Goal: Task Accomplishment & Management: Manage account settings

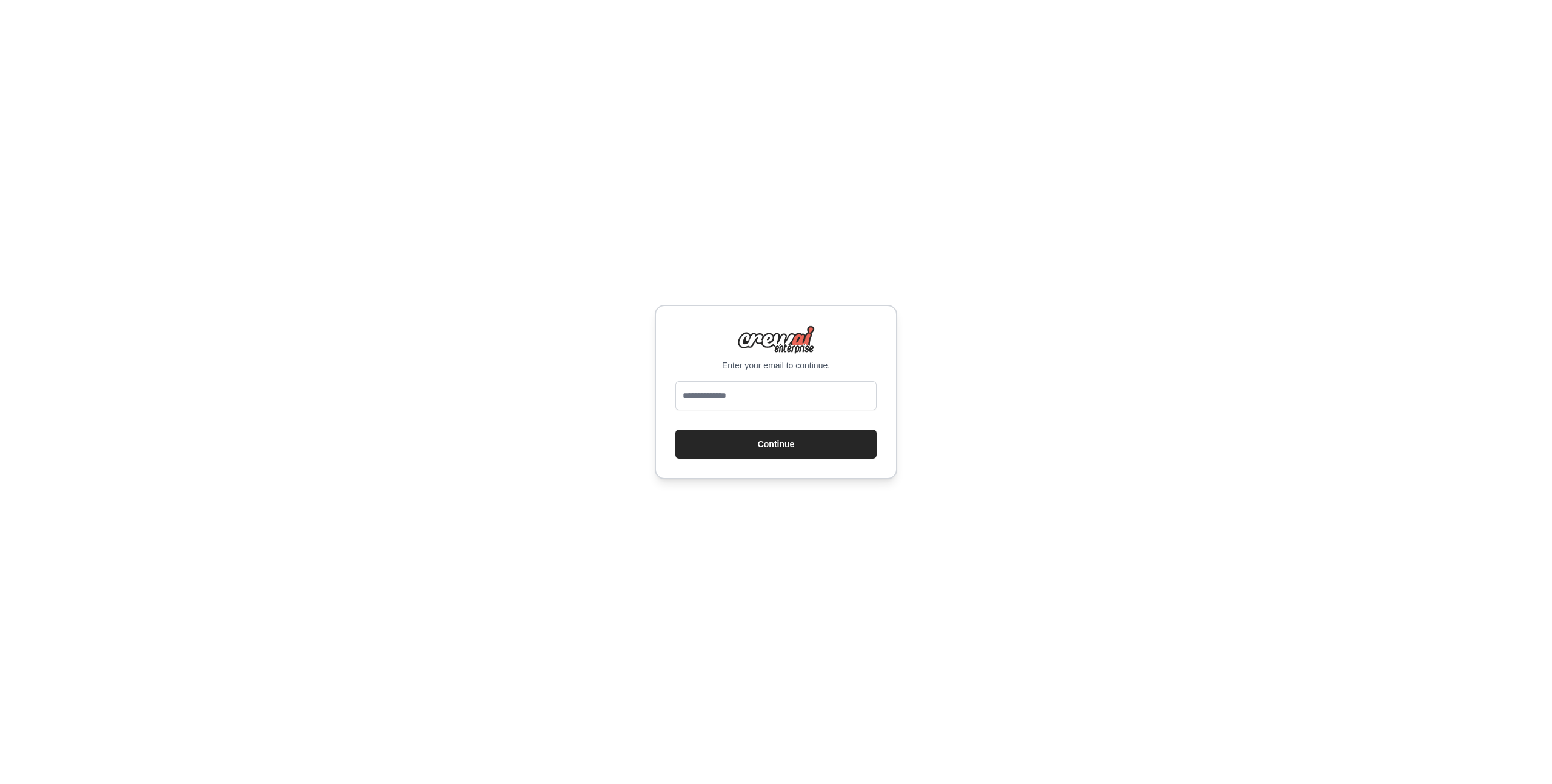
type input "**********"
click at [801, 439] on button "Continue" at bounding box center [776, 444] width 201 height 29
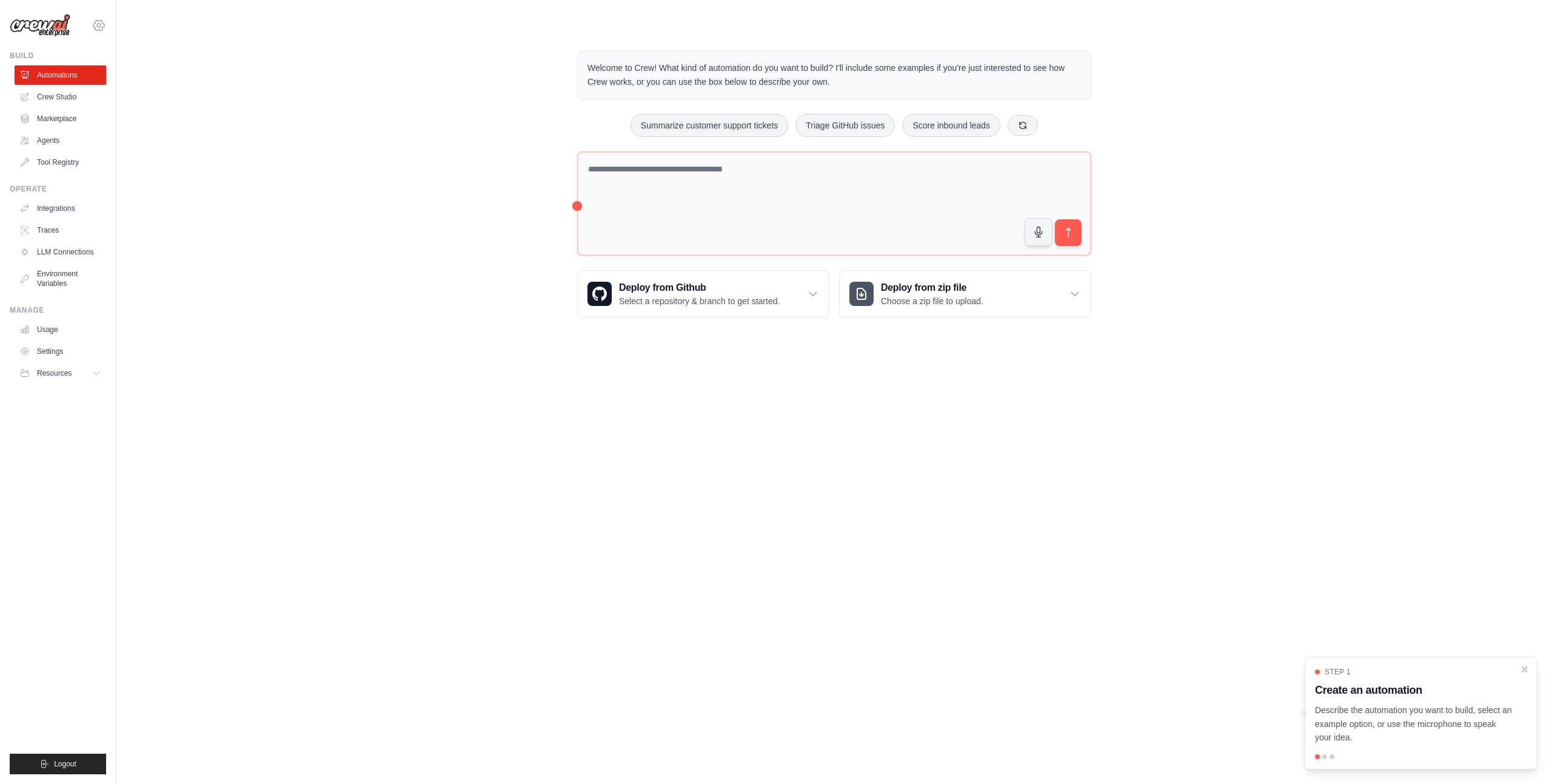
click at [93, 22] on icon at bounding box center [98, 25] width 14 height 14
click at [94, 80] on link "Settings" at bounding box center [99, 81] width 107 height 22
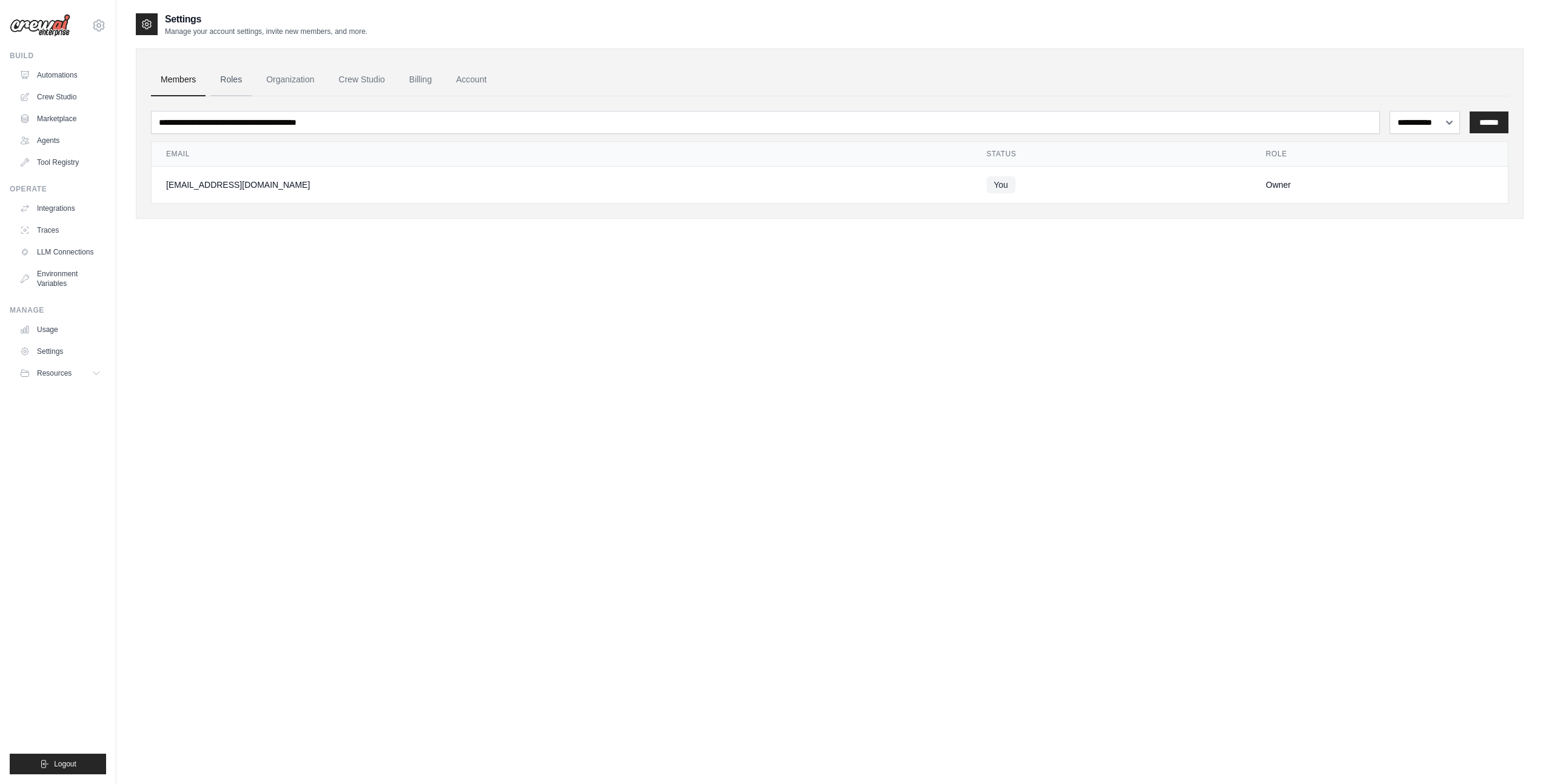
click at [230, 79] on link "Roles" at bounding box center [231, 80] width 41 height 33
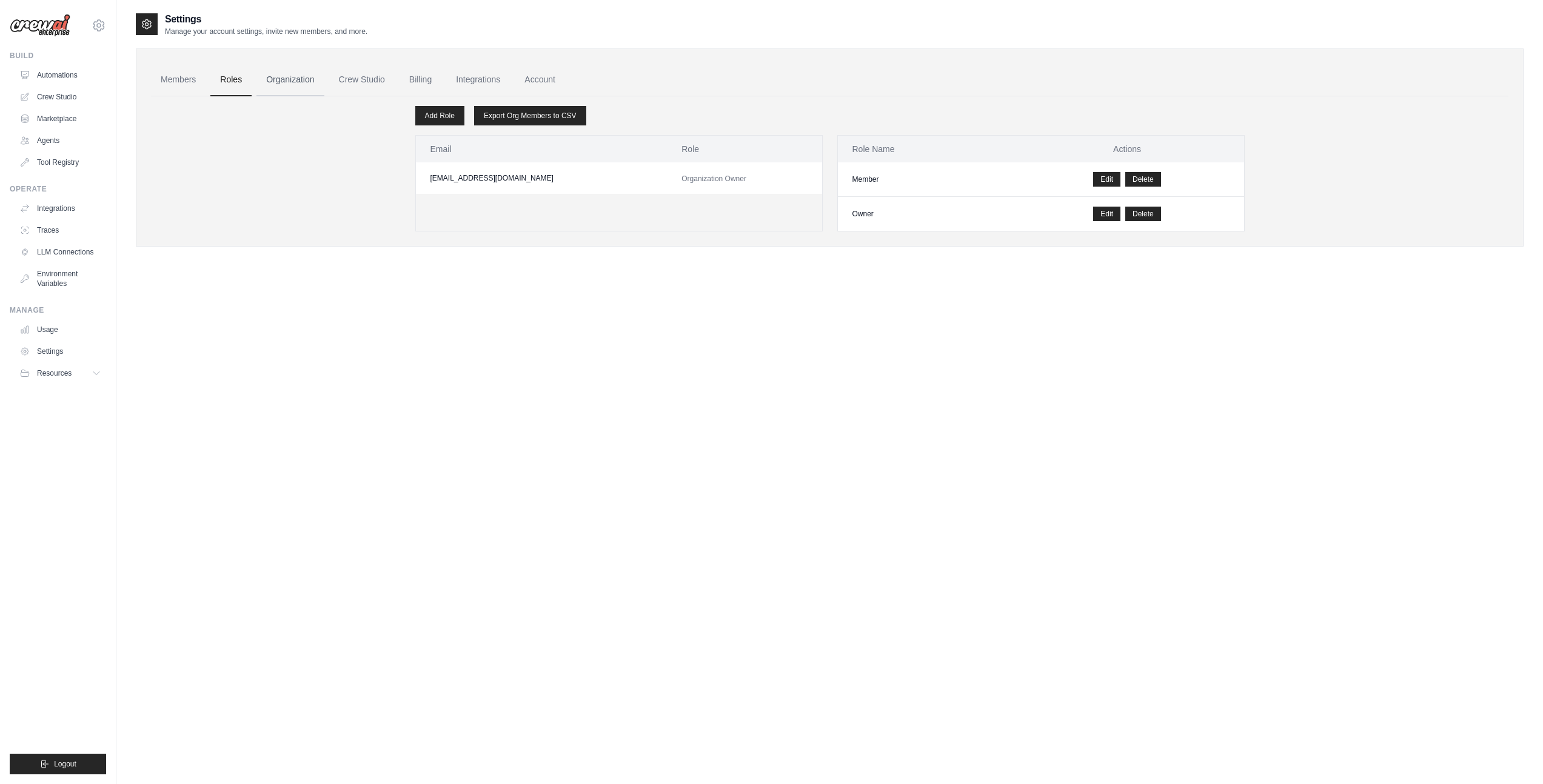
click at [280, 80] on link "Organization" at bounding box center [289, 80] width 67 height 33
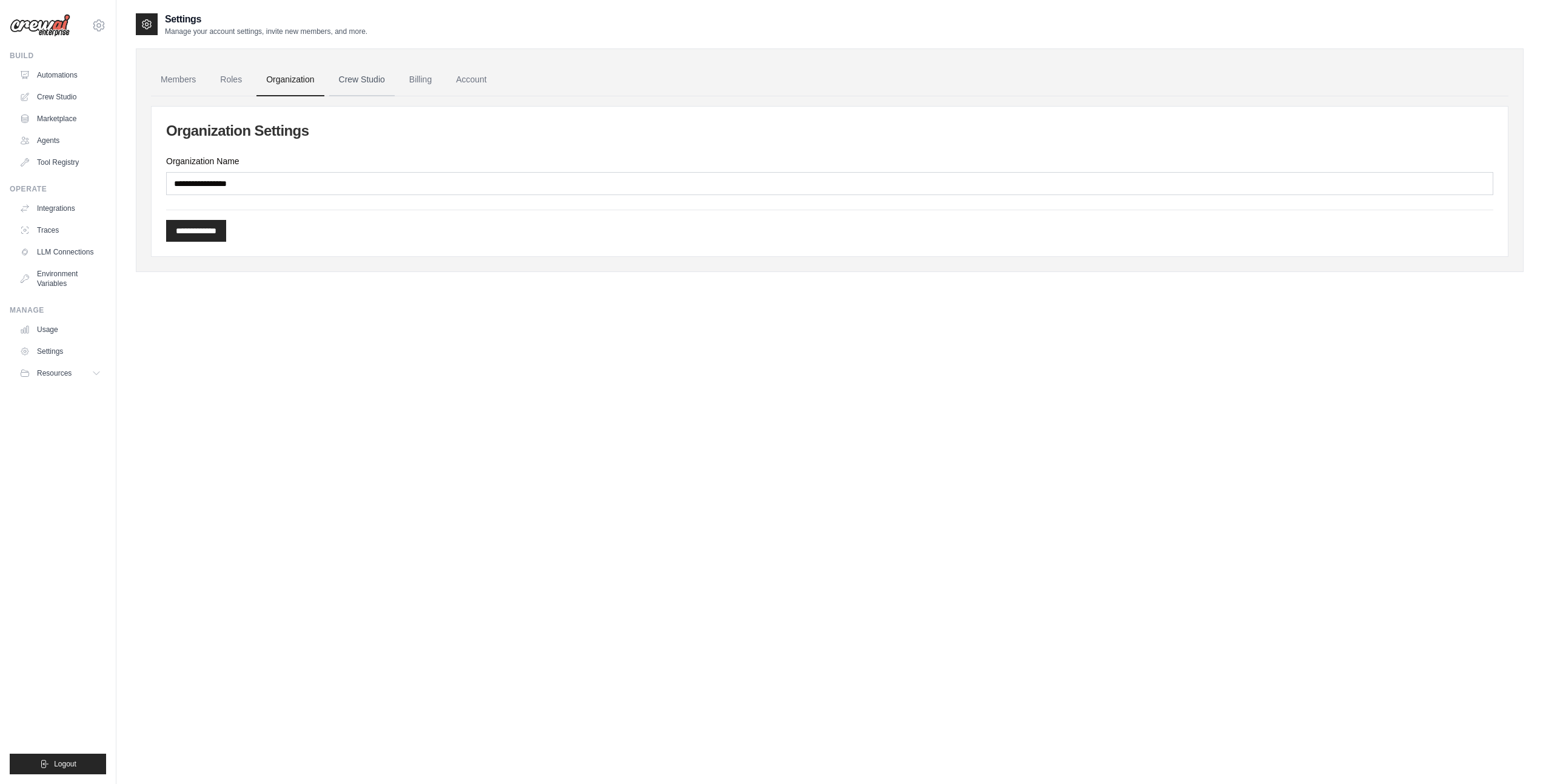
click at [339, 83] on link "Crew Studio" at bounding box center [362, 80] width 65 height 33
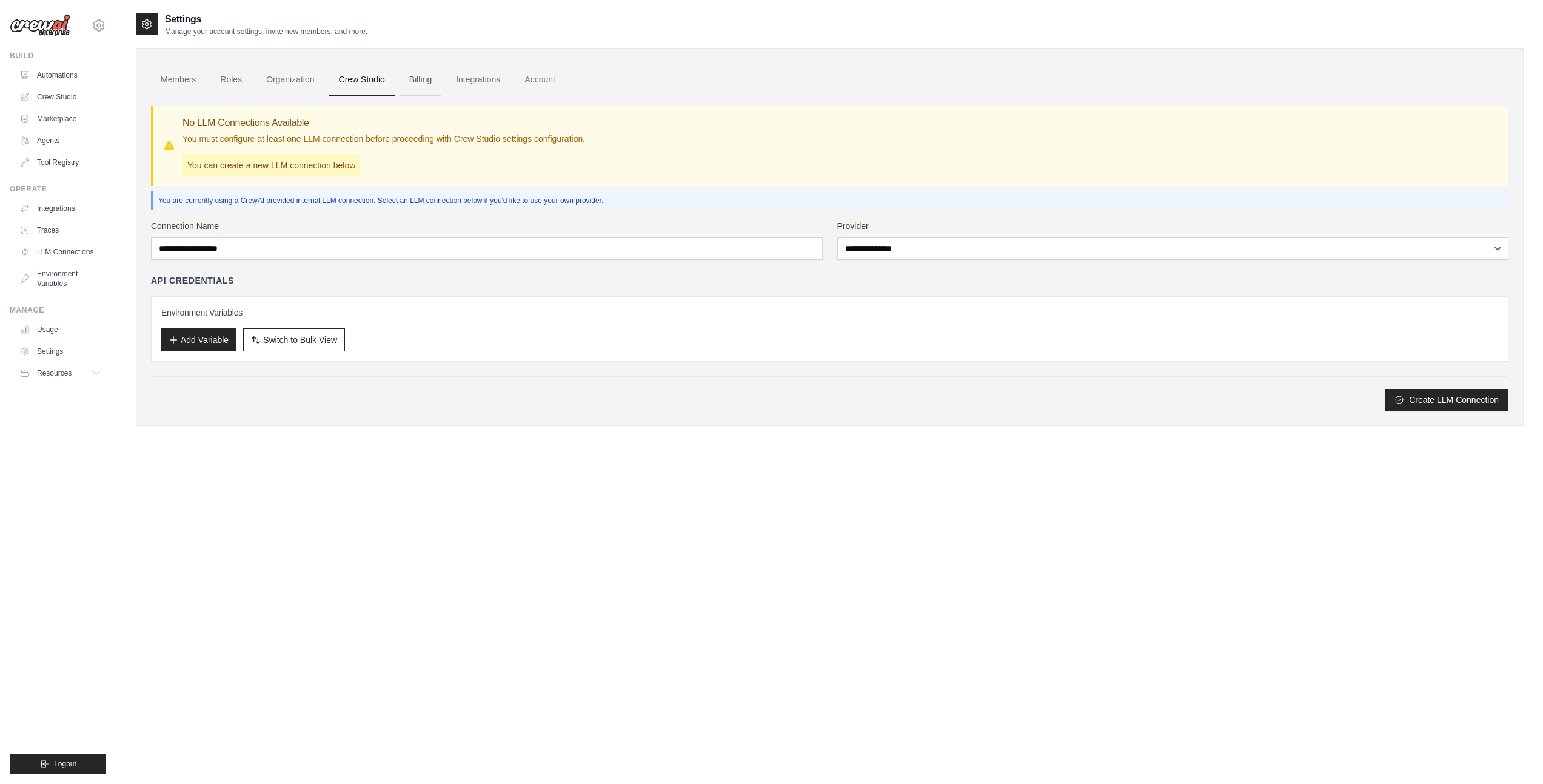
click at [403, 82] on link "Billing" at bounding box center [420, 80] width 42 height 33
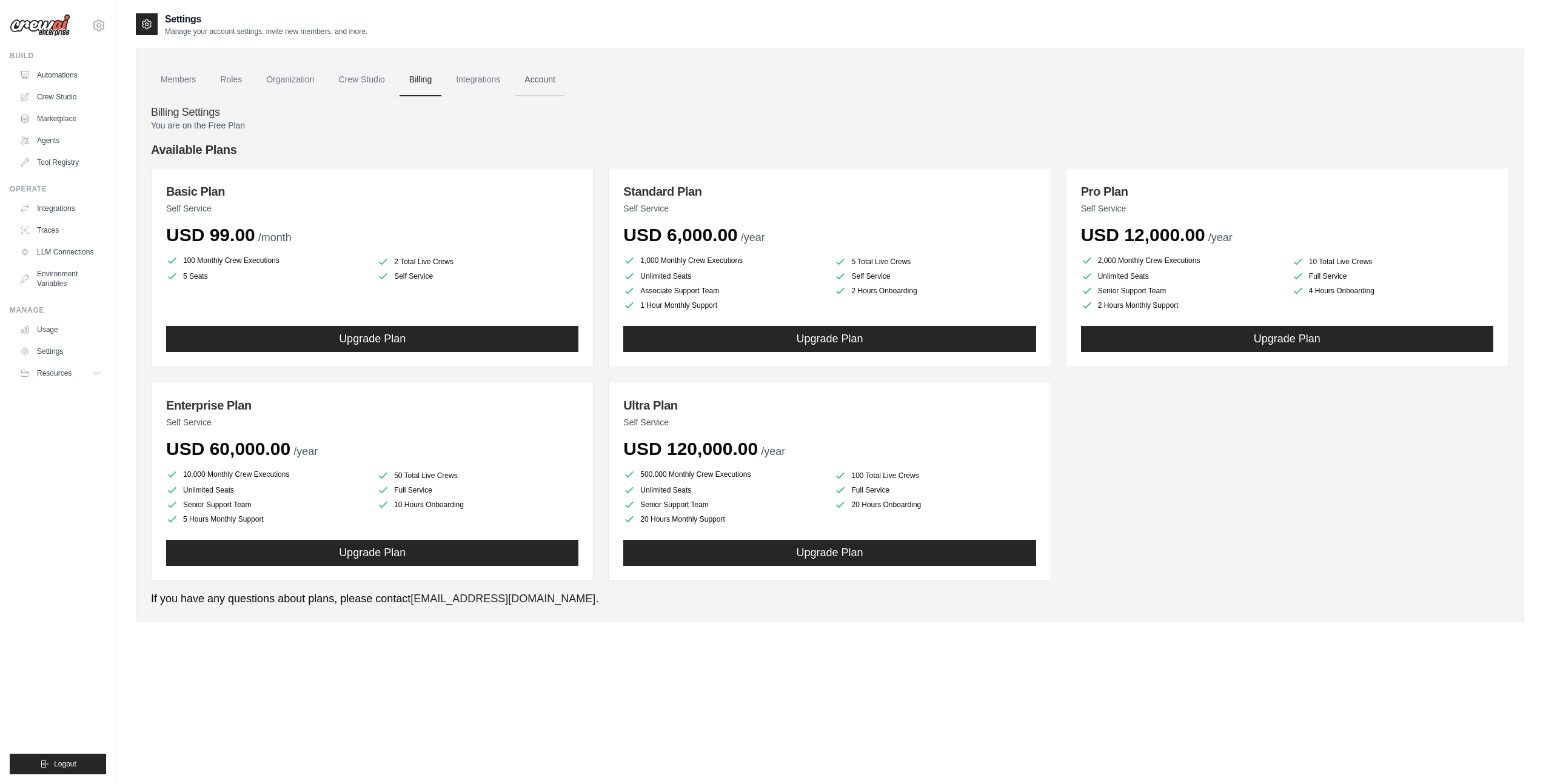
click at [518, 80] on link "Account" at bounding box center [540, 80] width 50 height 33
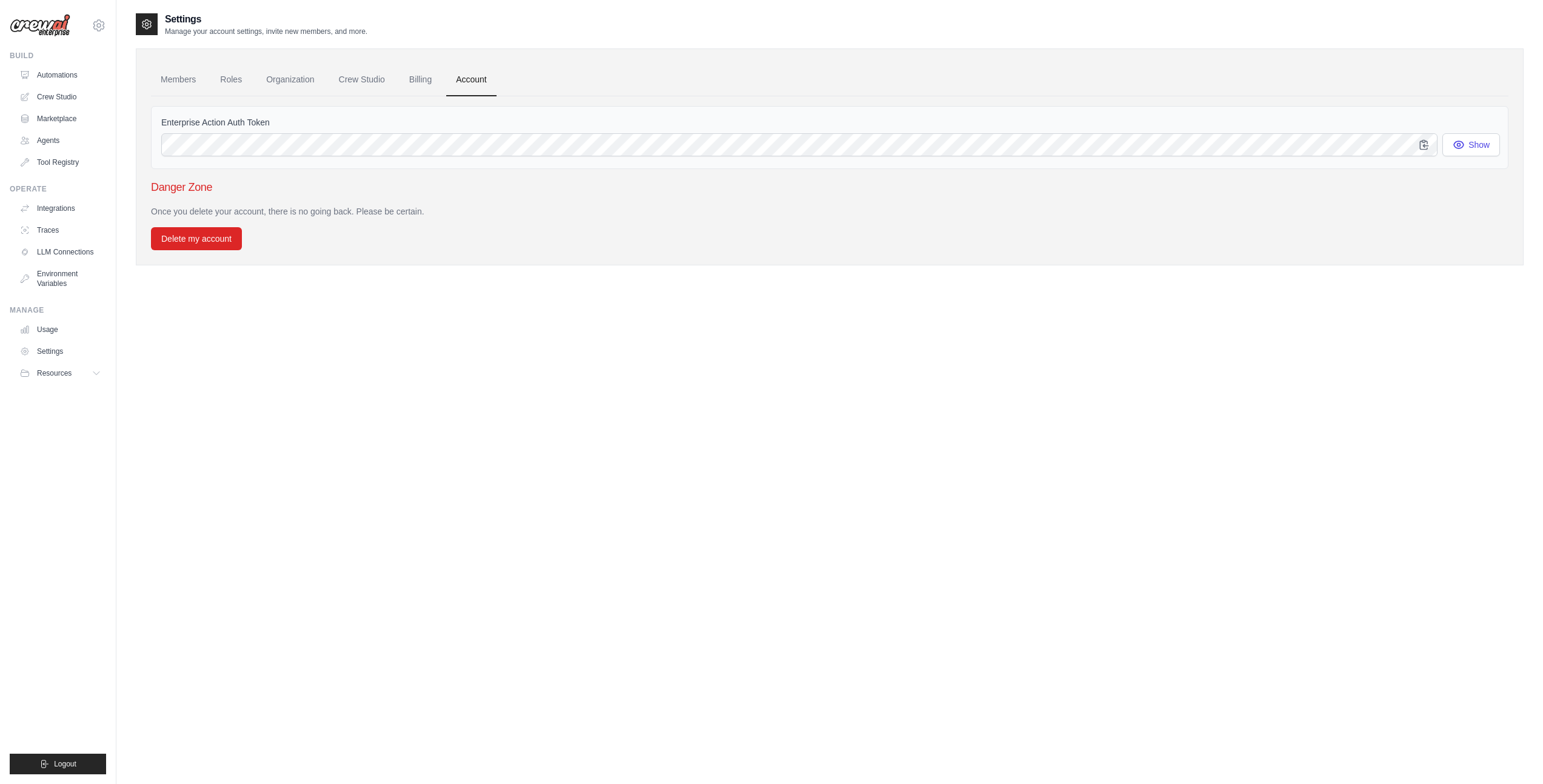
click at [68, 36] on img at bounding box center [40, 25] width 61 height 23
click at [66, 32] on img at bounding box center [40, 25] width 61 height 23
click at [56, 28] on img at bounding box center [40, 25] width 61 height 23
click at [53, 28] on img at bounding box center [40, 25] width 61 height 23
